Goal: Information Seeking & Learning: Learn about a topic

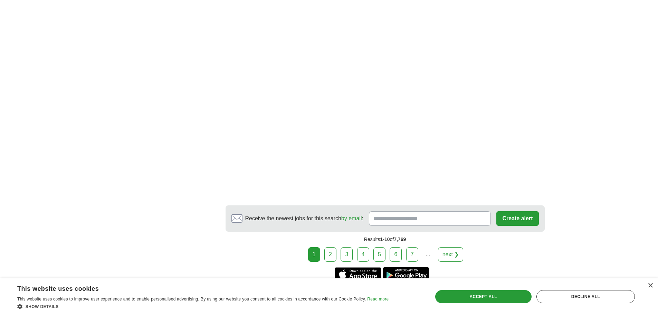
scroll to position [1207, 0]
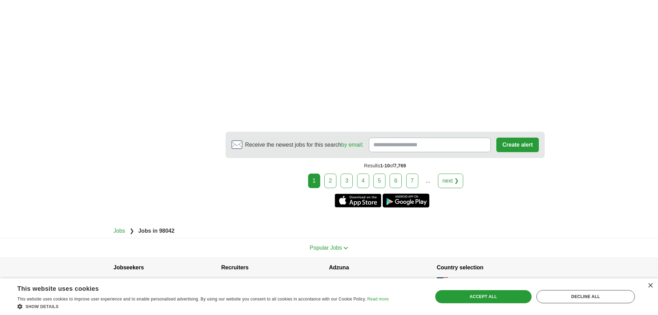
click at [333, 174] on link "2" at bounding box center [331, 181] width 12 height 15
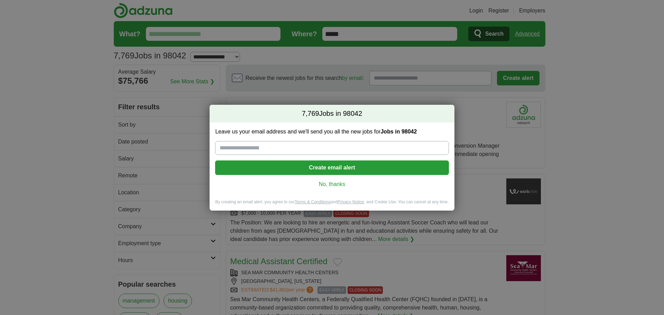
click at [333, 182] on link "No, thanks" at bounding box center [332, 184] width 222 height 8
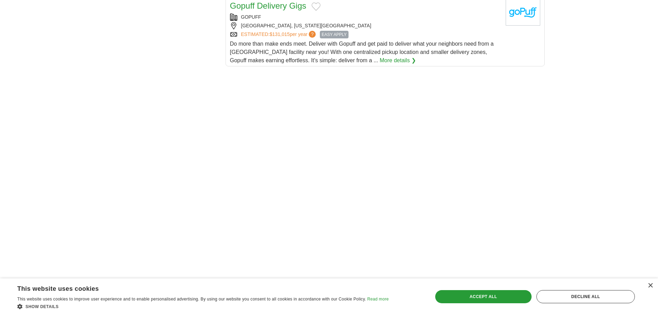
scroll to position [1037, 0]
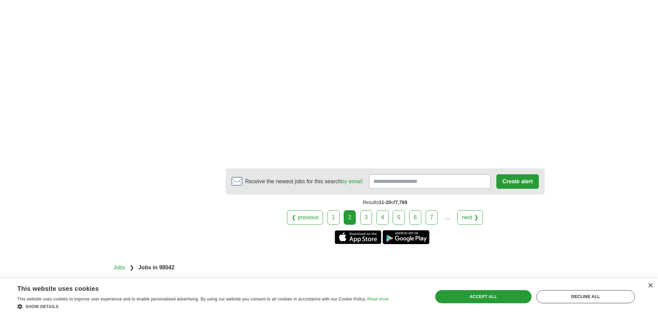
click at [362, 213] on link "3" at bounding box center [367, 217] width 12 height 15
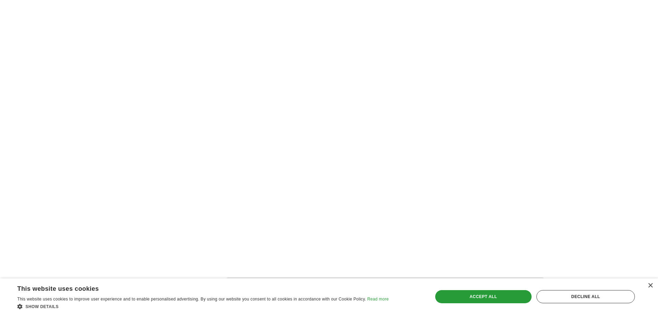
scroll to position [1175, 0]
